Goal: Task Accomplishment & Management: Manage account settings

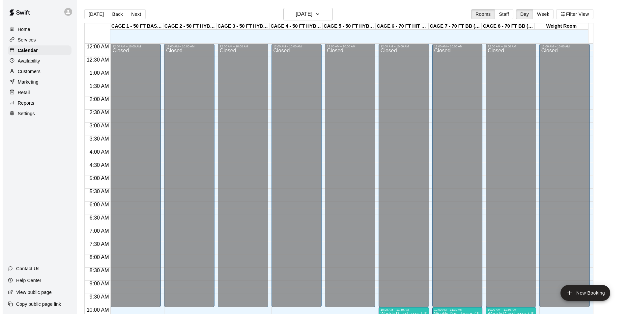
scroll to position [335, 0]
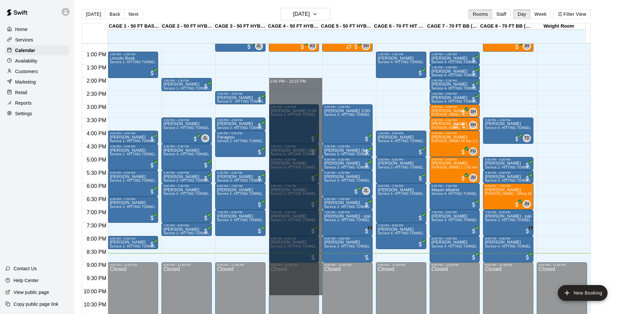
drag, startPoint x: 290, startPoint y: 83, endPoint x: 296, endPoint y: 293, distance: 210.6
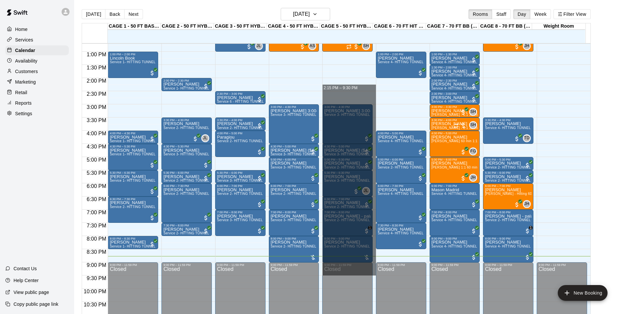
drag, startPoint x: 353, startPoint y: 87, endPoint x: 351, endPoint y: 275, distance: 188.1
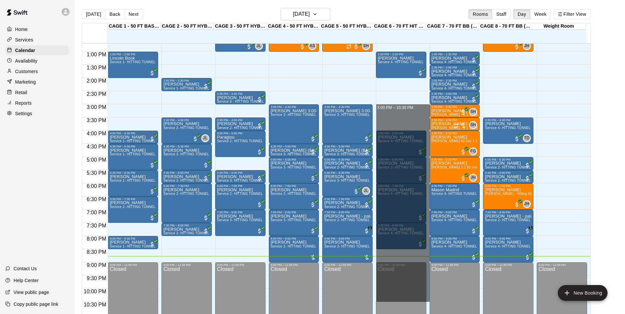
drag, startPoint x: 420, startPoint y: 108, endPoint x: 411, endPoint y: 302, distance: 194.2
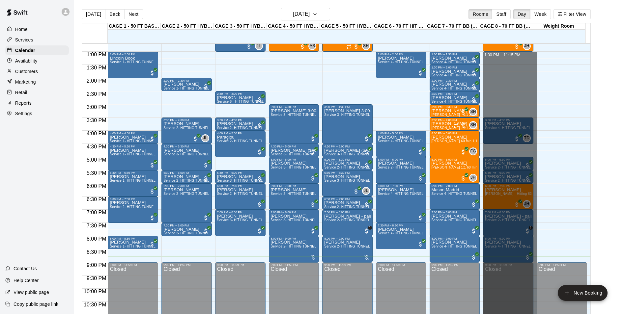
drag, startPoint x: 506, startPoint y: 53, endPoint x: 478, endPoint y: 322, distance: 269.9
click at [478, 314] on html "Home Services Calendar Availability Customers Marketing Retail Reports Settings…" at bounding box center [312, 162] width 625 height 325
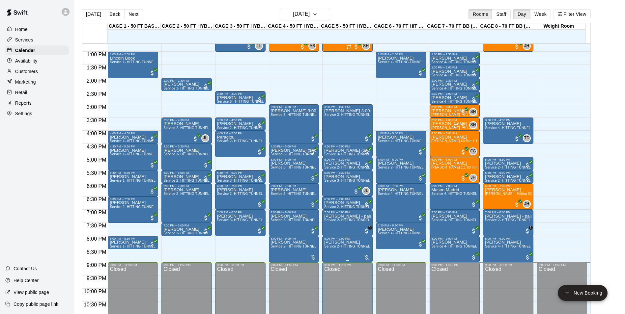
click at [328, 242] on p "[PERSON_NAME]" at bounding box center [347, 242] width 46 height 0
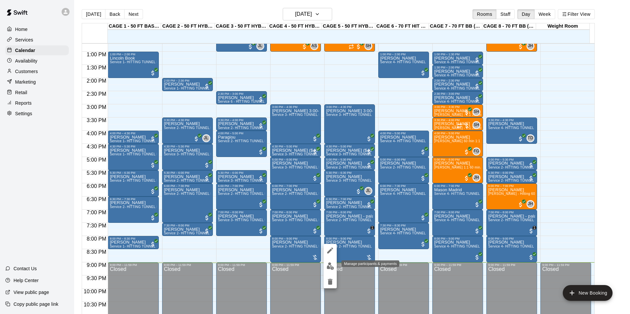
click at [331, 266] on img "edit" at bounding box center [330, 267] width 8 height 8
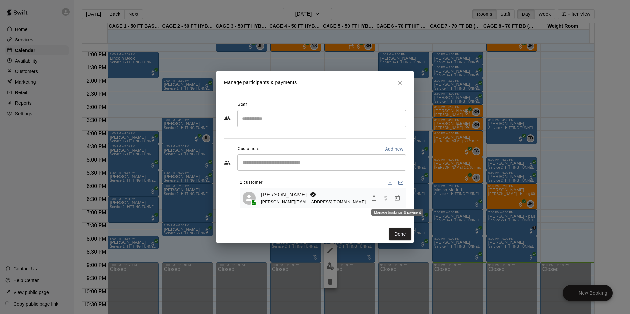
click at [393, 196] on button "Manage bookings & payment" at bounding box center [397, 198] width 12 height 12
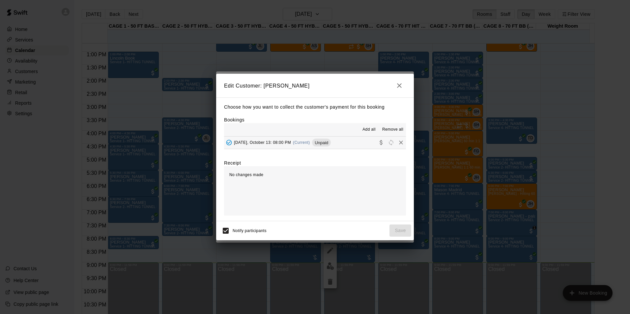
click at [346, 144] on button "[DATE], October 13: 08:00 PM (Current) Unpaid" at bounding box center [315, 143] width 182 height 12
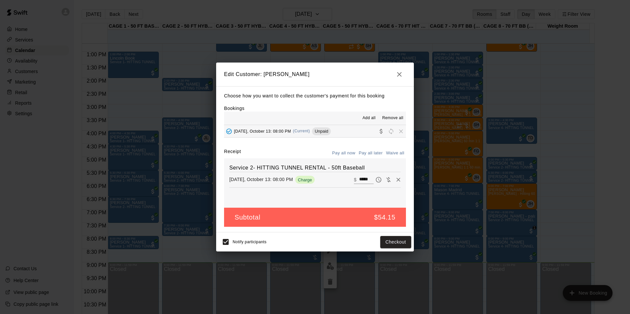
click at [361, 182] on input "*****" at bounding box center [366, 180] width 14 height 9
type input "**"
click at [384, 238] on button "Checkout" at bounding box center [395, 242] width 31 height 12
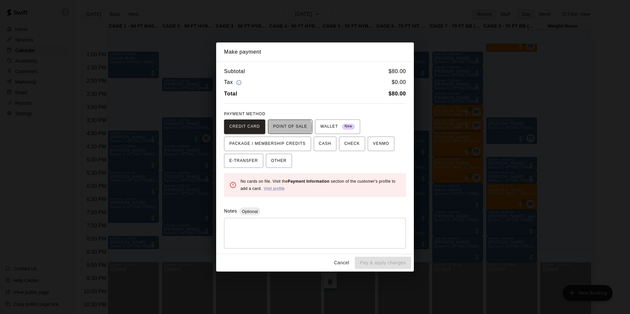
click at [287, 128] on span "POINT OF SALE" at bounding box center [290, 127] width 34 height 11
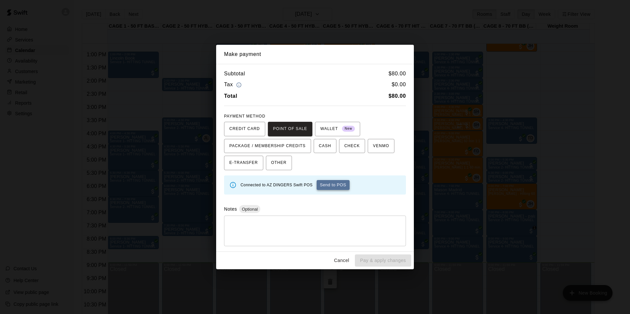
click at [330, 190] on button "Send to POS" at bounding box center [333, 185] width 33 height 10
click at [350, 258] on button "Cancel" at bounding box center [341, 261] width 21 height 12
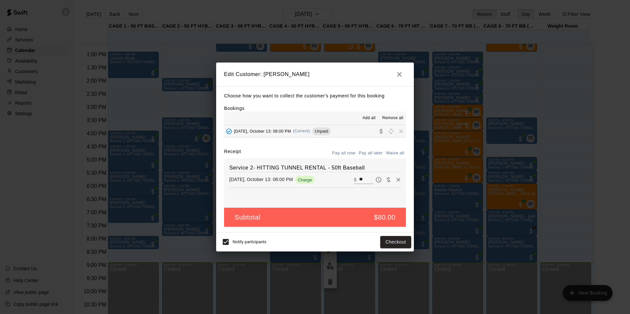
click at [396, 74] on icon "button" at bounding box center [399, 74] width 8 height 8
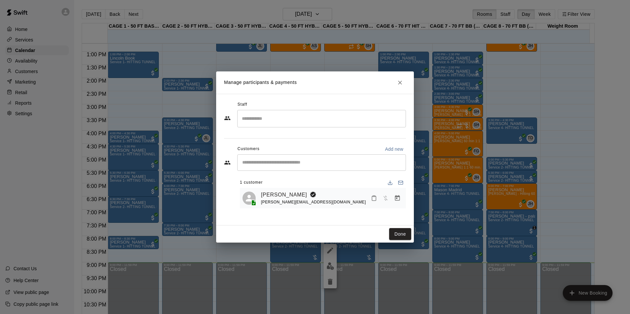
click at [472, 75] on div "Manage participants & payments Staff ​ Customers Add new ​ 1 customer [PERSON_N…" at bounding box center [315, 157] width 630 height 314
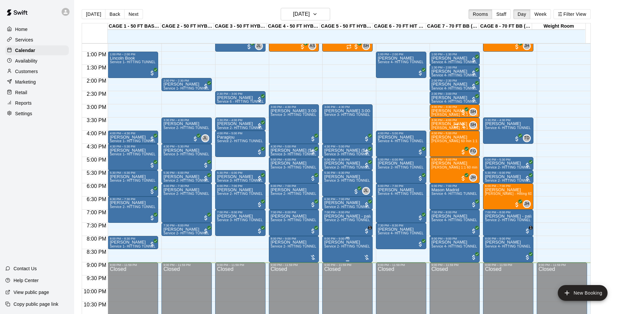
click at [345, 247] on span "Service 2- HITTING TUNNEL RENTAL - 50ft Baseball" at bounding box center [366, 247] width 84 height 4
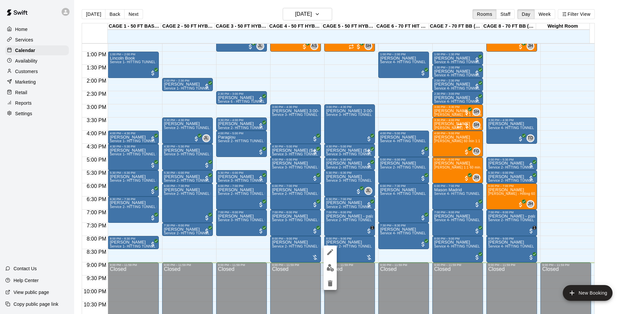
click at [331, 265] on img "edit" at bounding box center [330, 268] width 8 height 8
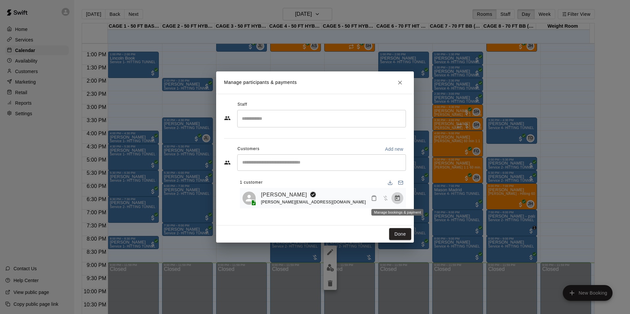
click at [400, 197] on icon "Manage bookings & payment" at bounding box center [397, 198] width 5 height 6
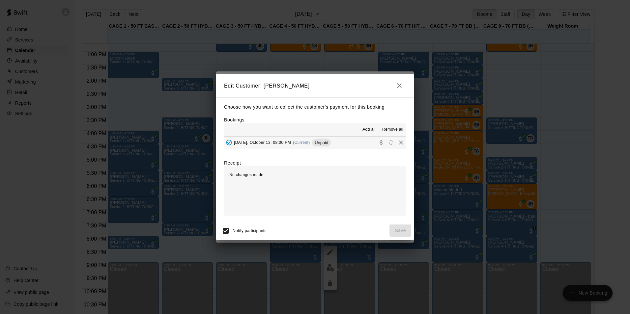
click at [319, 150] on div "Choose how you want to collect the customer's payment for this booking Bookings…" at bounding box center [315, 159] width 198 height 124
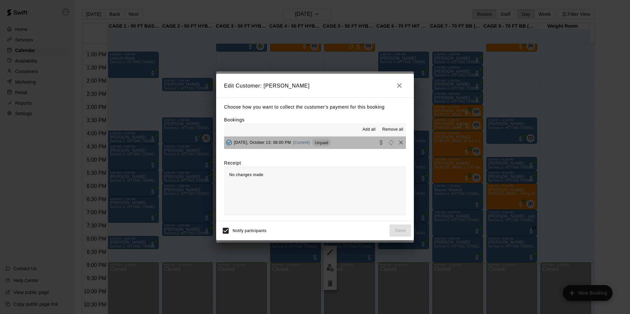
click at [320, 146] on div "Unpaid" at bounding box center [321, 143] width 19 height 8
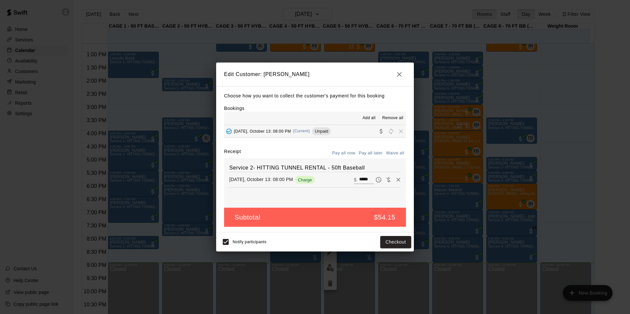
click at [359, 180] on input "*****" at bounding box center [366, 180] width 14 height 9
type input "**"
click at [393, 239] on button "Checkout" at bounding box center [395, 242] width 31 height 12
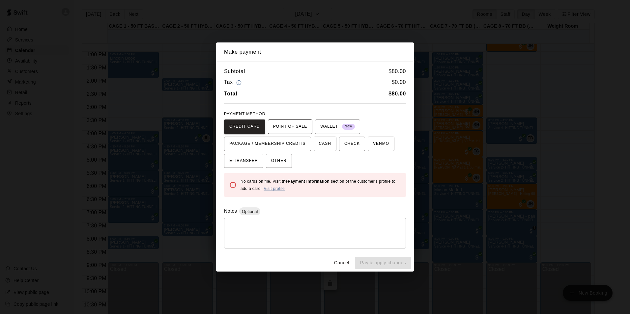
click at [296, 128] on span "POINT OF SALE" at bounding box center [290, 127] width 34 height 11
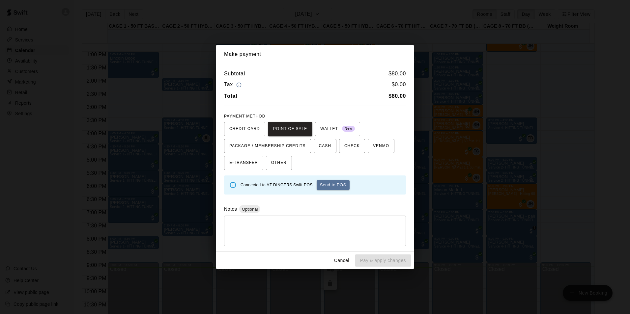
click at [339, 75] on div "Subtotal $ 80.00" at bounding box center [315, 73] width 182 height 9
drag, startPoint x: 339, startPoint y: 71, endPoint x: 387, endPoint y: 156, distance: 97.5
click at [387, 156] on div "Subtotal $ 80.00 Tax $ 0.00 Total $ 80.00 PAYMENT METHOD CREDIT CARD POINT OF S…" at bounding box center [315, 158] width 198 height 188
drag, startPoint x: 387, startPoint y: 156, endPoint x: 378, endPoint y: 98, distance: 59.2
click at [378, 98] on div "Total $ 80.00" at bounding box center [315, 96] width 182 height 9
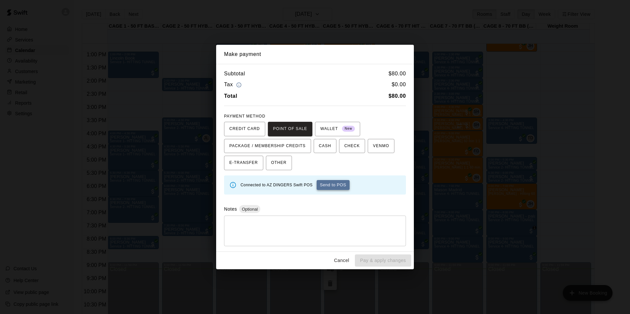
click at [324, 187] on button "Send to POS" at bounding box center [333, 185] width 33 height 10
click at [342, 261] on button "Cancel" at bounding box center [341, 261] width 21 height 12
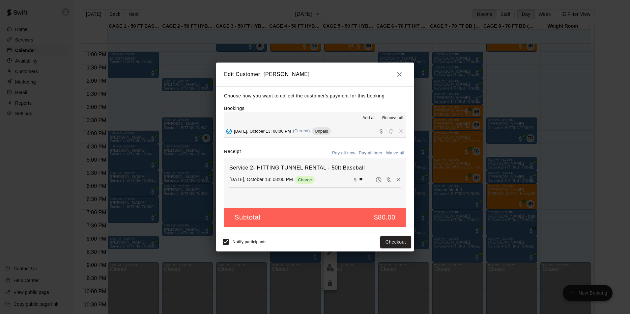
click at [449, 46] on div "Edit Customer: [PERSON_NAME] Choose how you want to collect the customer's paym…" at bounding box center [315, 157] width 630 height 314
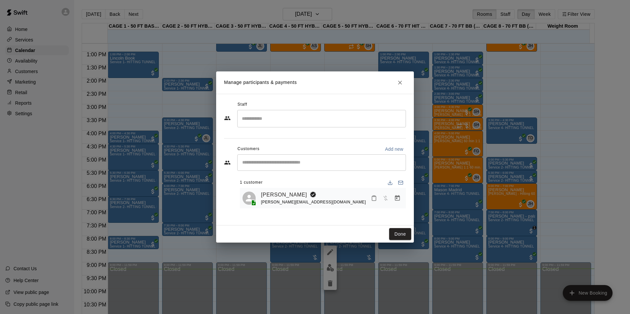
click at [444, 69] on div "Manage participants & payments Staff ​ Customers Add new ​ 1 customer [PERSON_N…" at bounding box center [315, 157] width 630 height 314
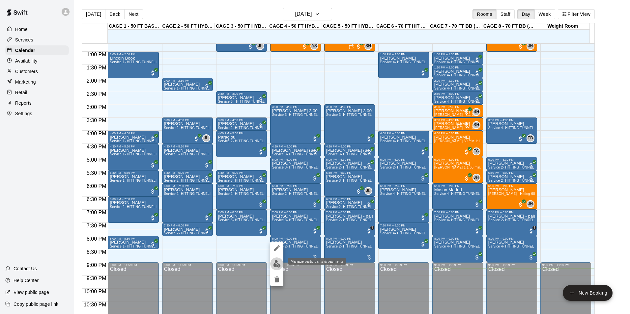
click at [278, 264] on img "edit" at bounding box center [277, 264] width 8 height 8
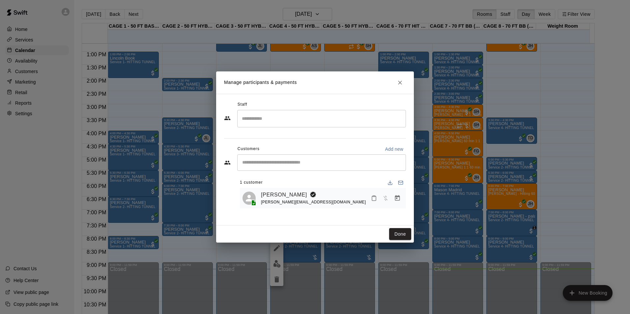
click at [267, 170] on div "​" at bounding box center [321, 162] width 169 height 16
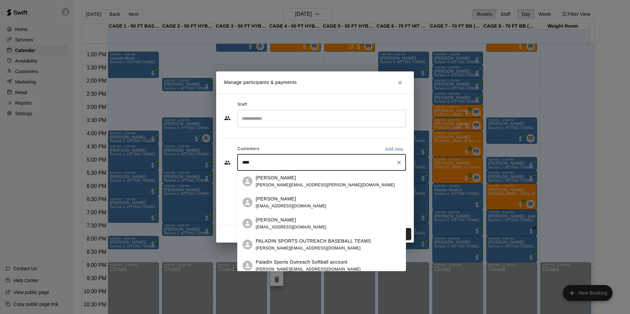
type input "*****"
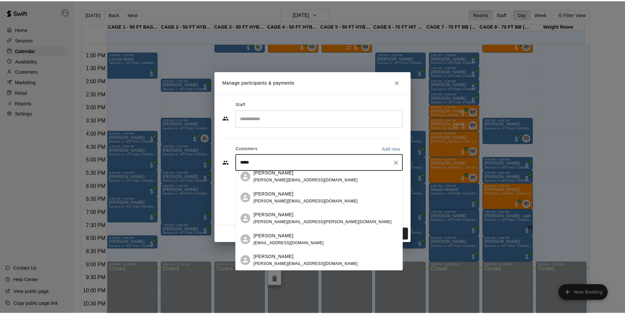
scroll to position [44, 0]
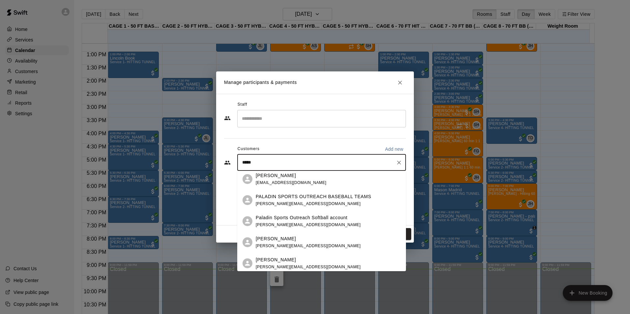
click at [310, 203] on div "PALADIN SPORTS OUTREACH BASEBALL TEAMS [PERSON_NAME][EMAIL_ADDRESS][DOMAIN_NAME]" at bounding box center [314, 200] width 116 height 14
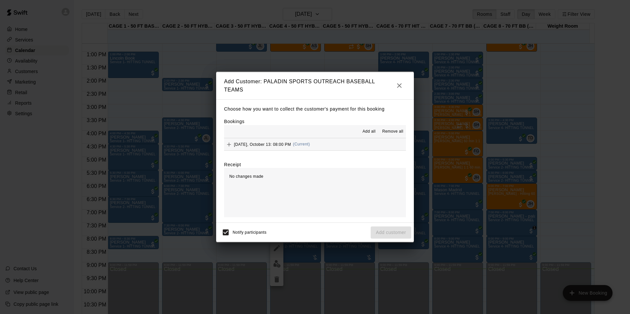
click at [261, 144] on span "[DATE], October 13: 08:00 PM" at bounding box center [262, 144] width 57 height 5
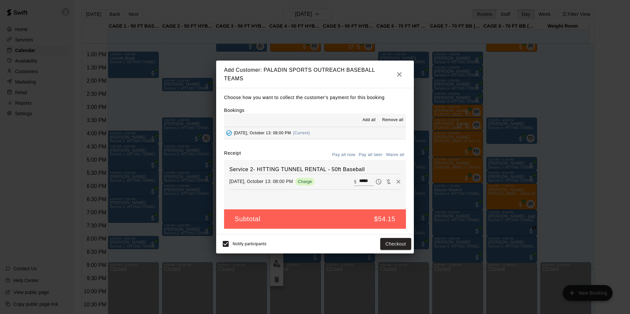
click at [364, 180] on input "*****" at bounding box center [366, 182] width 14 height 9
type input "**"
click at [389, 246] on button "Checkout" at bounding box center [395, 244] width 31 height 12
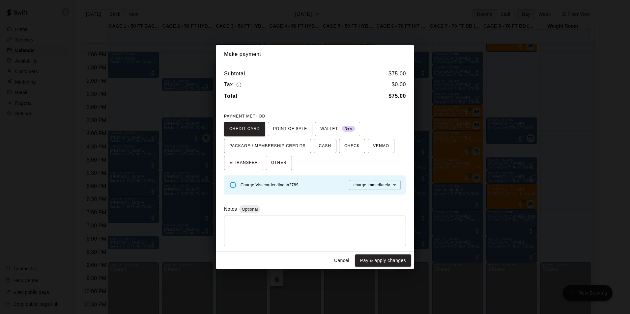
click at [360, 184] on body "Home Services Calendar Availability Customers Marketing Retail Reports Settings…" at bounding box center [315, 162] width 630 height 325
click at [360, 184] on div at bounding box center [315, 157] width 630 height 314
click at [378, 259] on button "Pay & apply changes" at bounding box center [383, 261] width 56 height 12
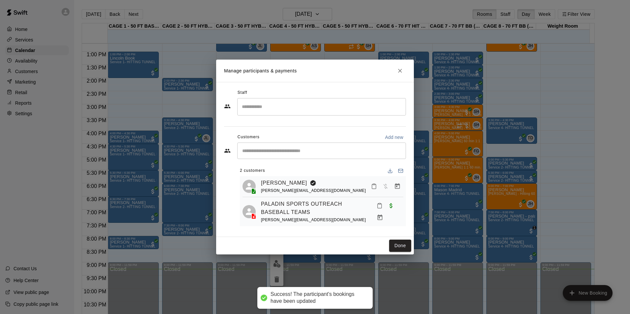
click at [388, 245] on div "Done" at bounding box center [315, 245] width 198 height 17
click at [395, 245] on button "Done" at bounding box center [400, 246] width 22 height 12
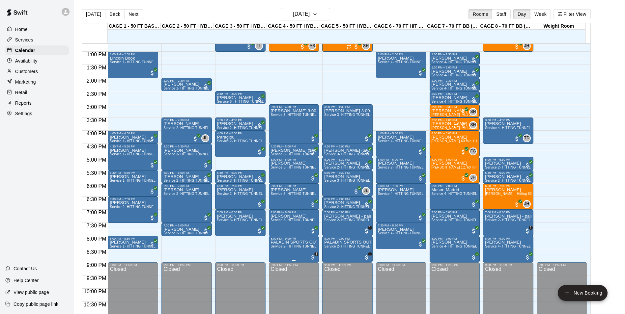
scroll to position [355, 0]
